Goal: Task Accomplishment & Management: Complete application form

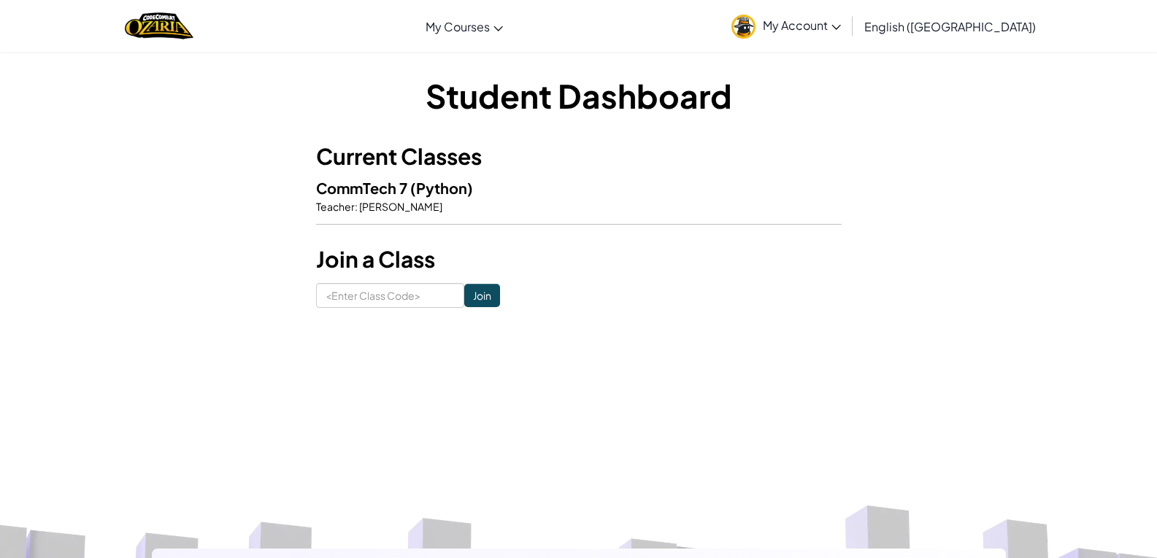
click at [841, 21] on span "My Account" at bounding box center [802, 25] width 78 height 15
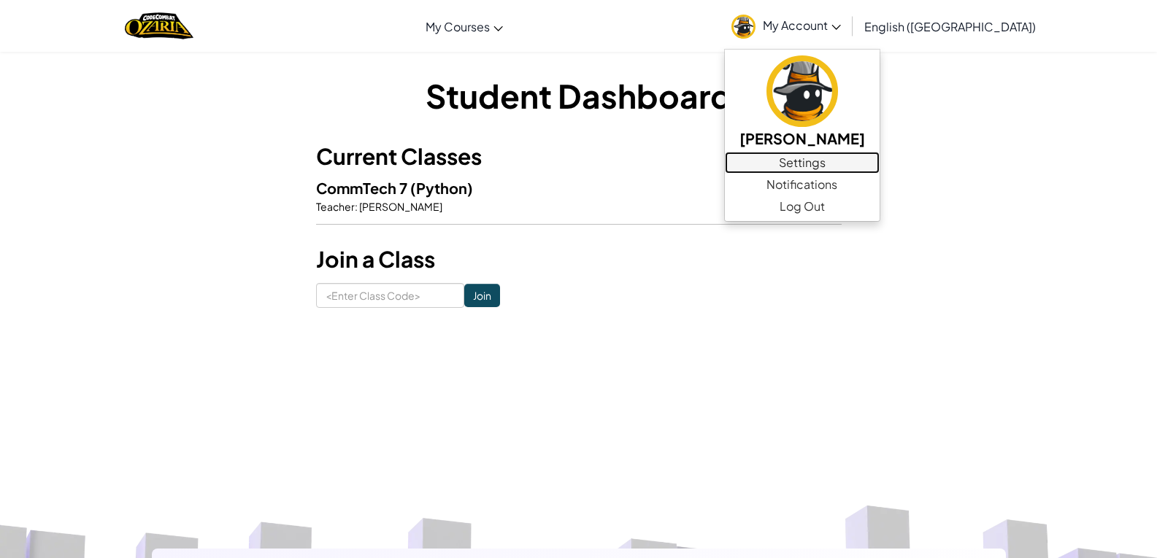
click at [867, 158] on link "Settings" at bounding box center [802, 163] width 155 height 22
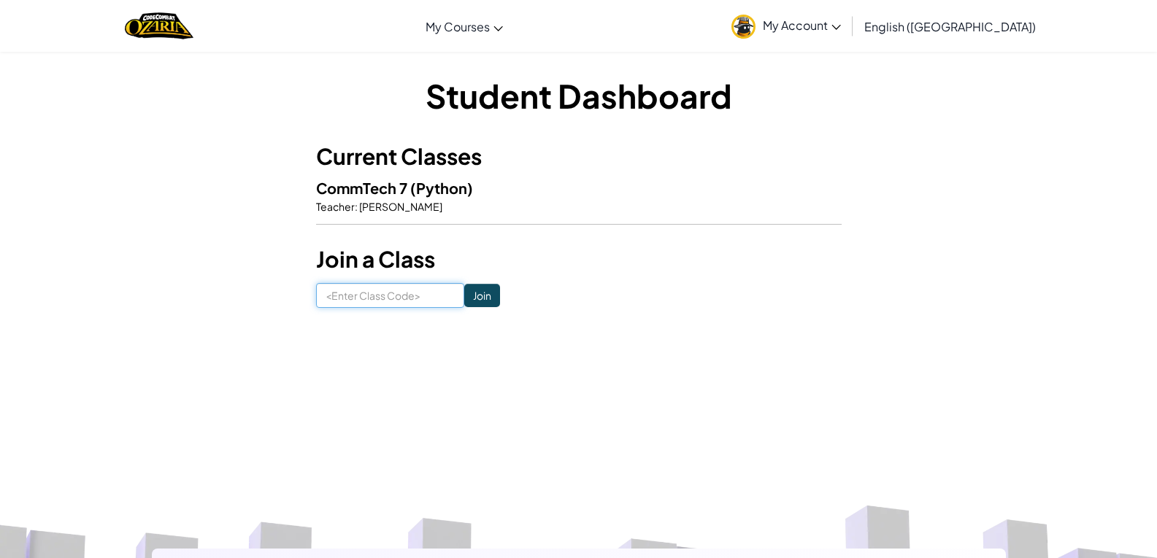
click at [404, 296] on input at bounding box center [390, 295] width 148 height 25
click at [841, 23] on span "My Account" at bounding box center [802, 25] width 78 height 15
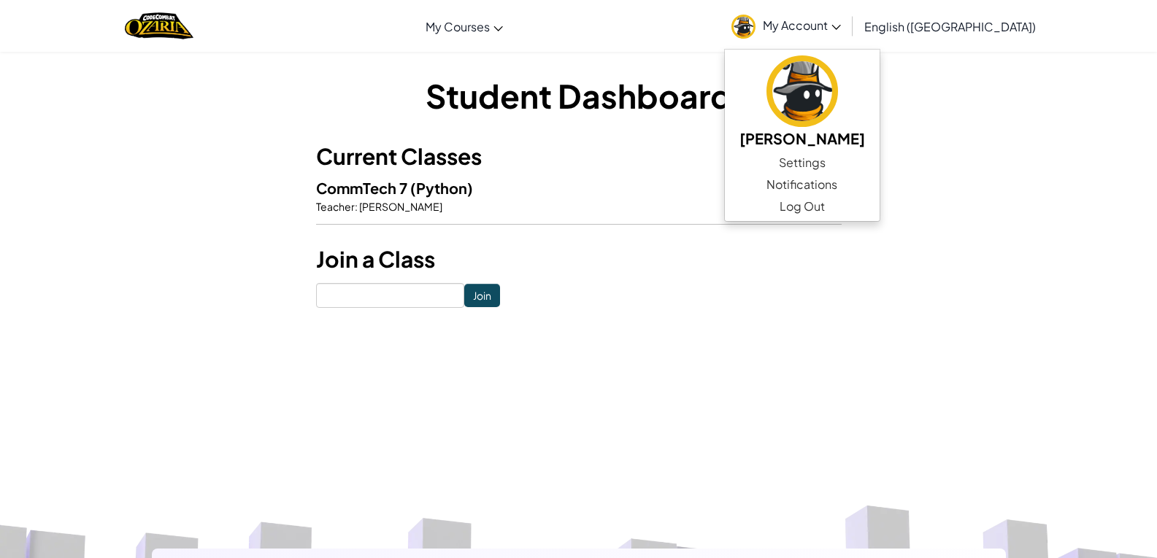
click at [988, 26] on span "English ([GEOGRAPHIC_DATA])" at bounding box center [950, 26] width 172 height 15
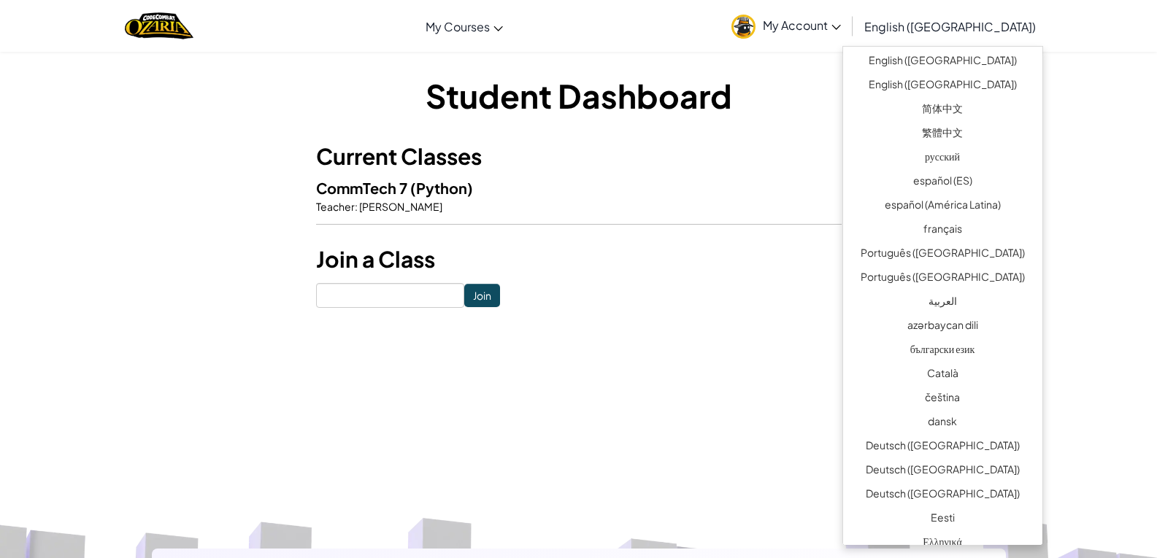
click at [717, 162] on h3 "Current Classes" at bounding box center [579, 156] width 526 height 33
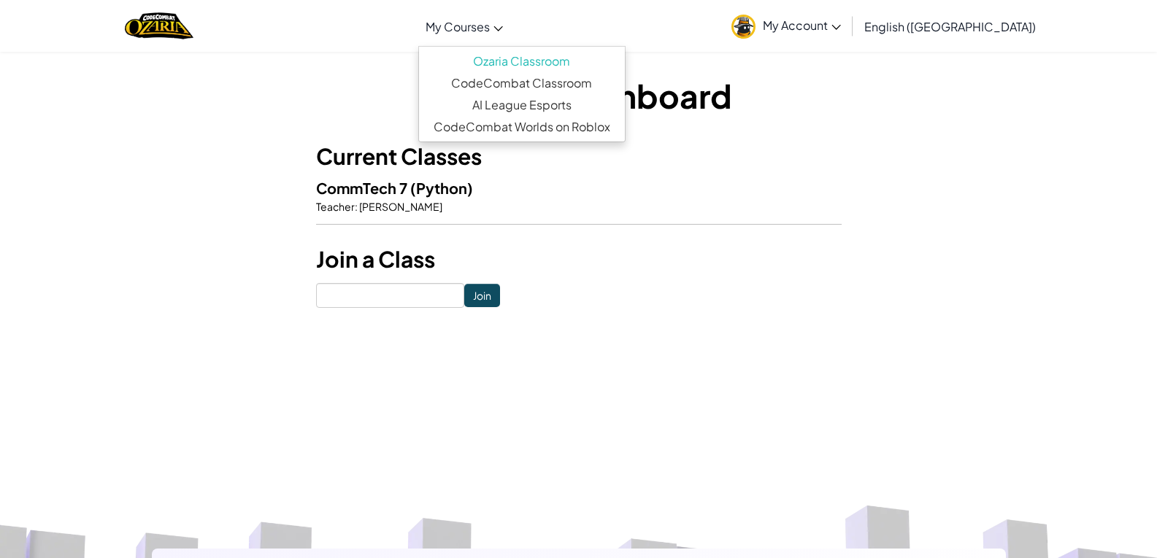
drag, startPoint x: 501, startPoint y: 21, endPoint x: 499, endPoint y: 12, distance: 9.7
click at [490, 21] on span "My Courses" at bounding box center [458, 26] width 64 height 15
click at [490, 28] on span "My Courses" at bounding box center [458, 26] width 64 height 15
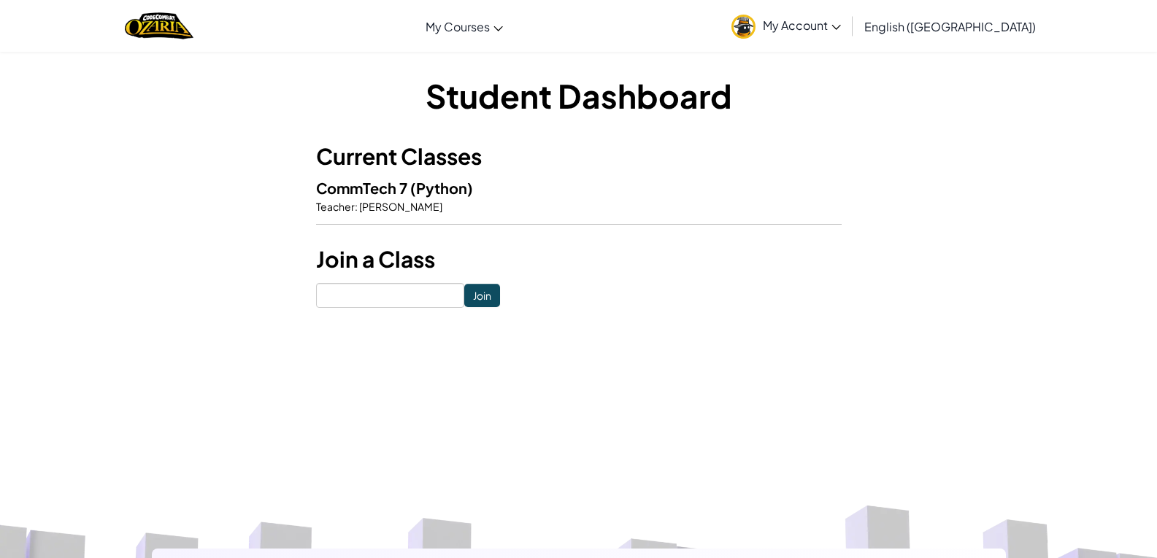
click at [173, 47] on div at bounding box center [159, 26] width 90 height 52
click at [255, 143] on div "Student Dashboard Current Classes CommTech 7 (Python) Teacher : [PERSON_NAME] a…" at bounding box center [579, 190] width 854 height 235
